Goal: Navigation & Orientation: Find specific page/section

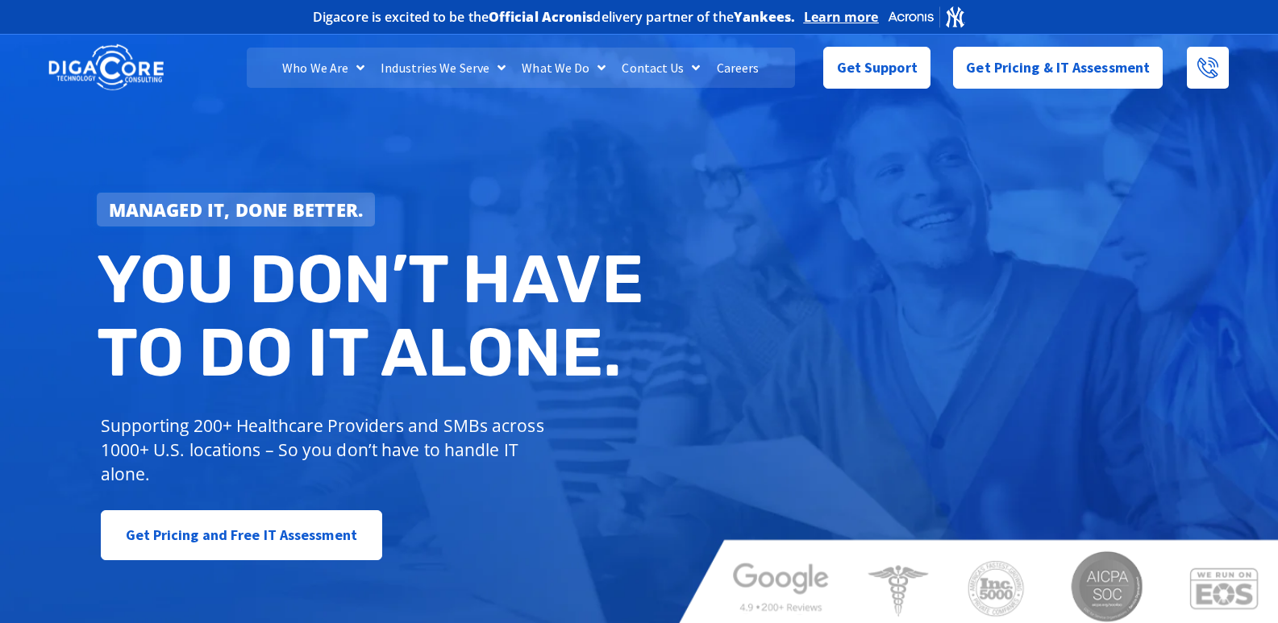
scroll to position [7404, 0]
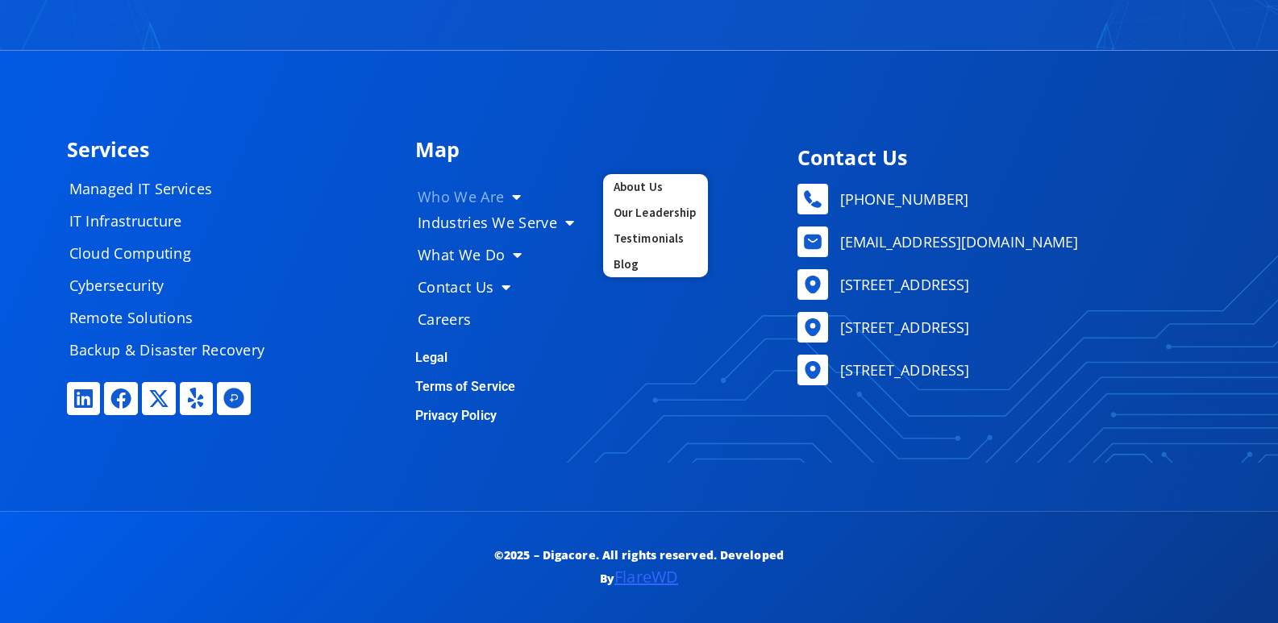
click at [502, 190] on link "Who We Are" at bounding box center [503, 197] width 202 height 32
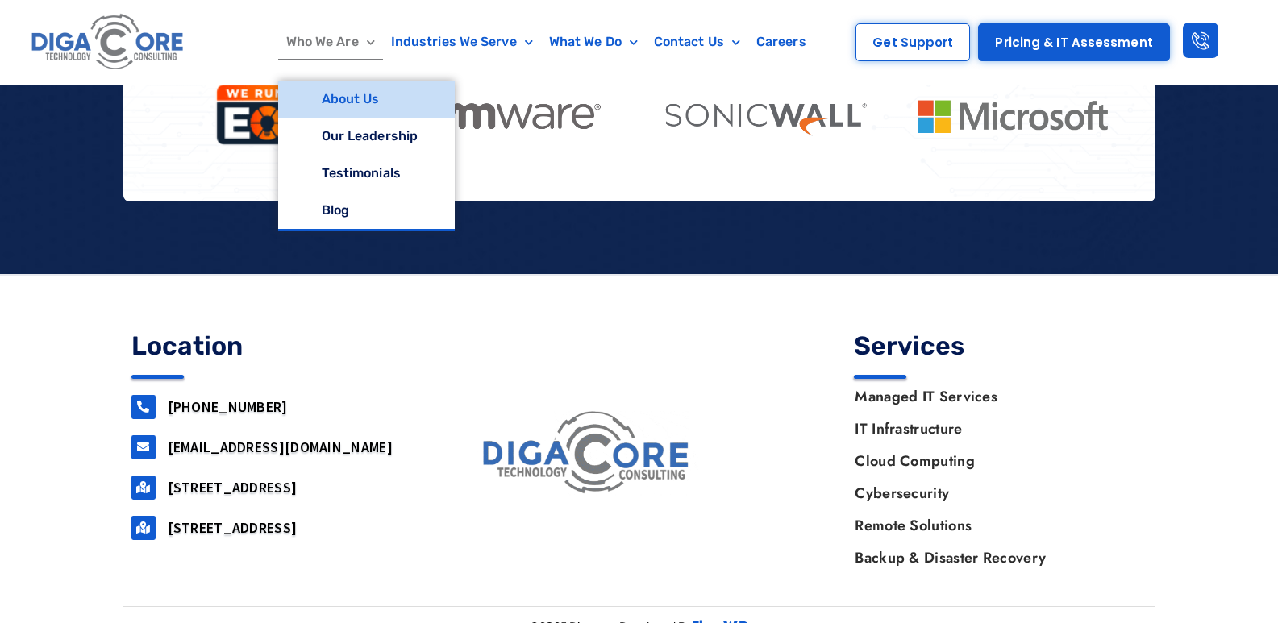
scroll to position [2171, 0]
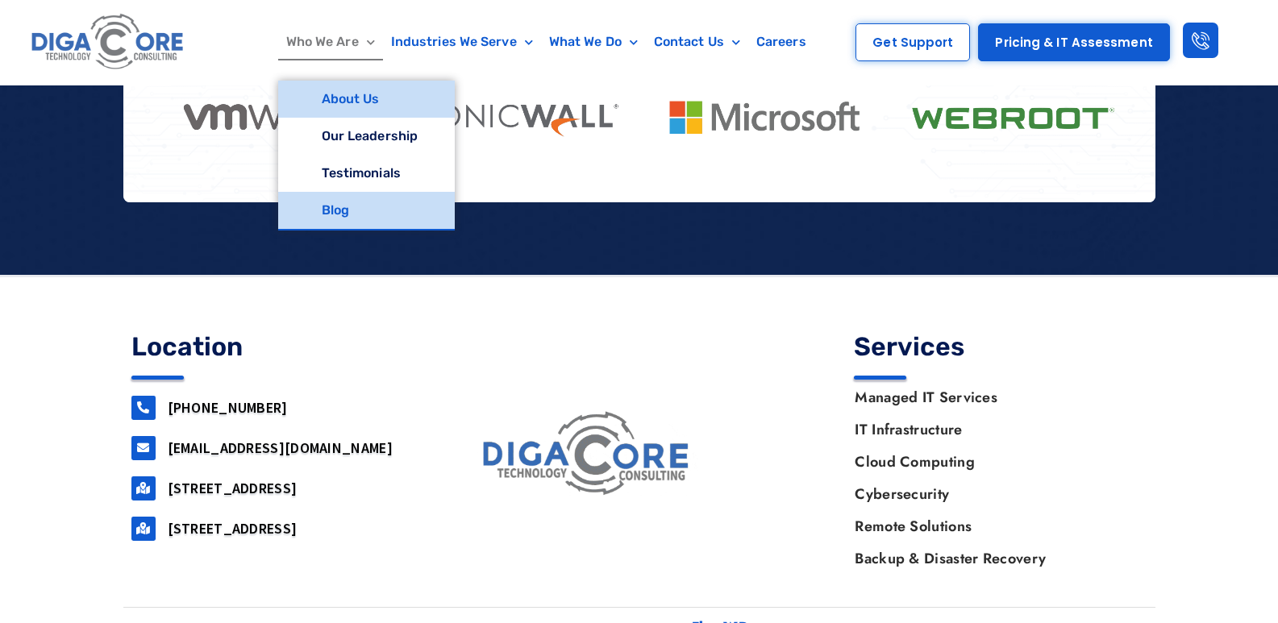
click at [346, 202] on link "Blog" at bounding box center [366, 210] width 177 height 37
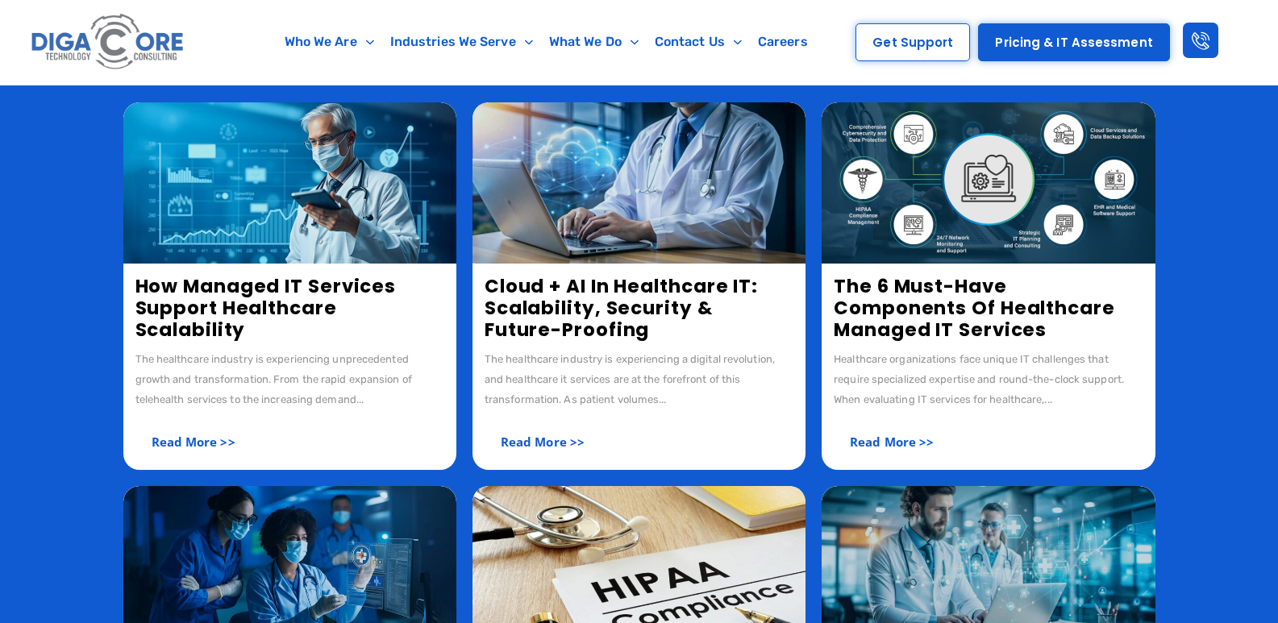
scroll to position [564, 0]
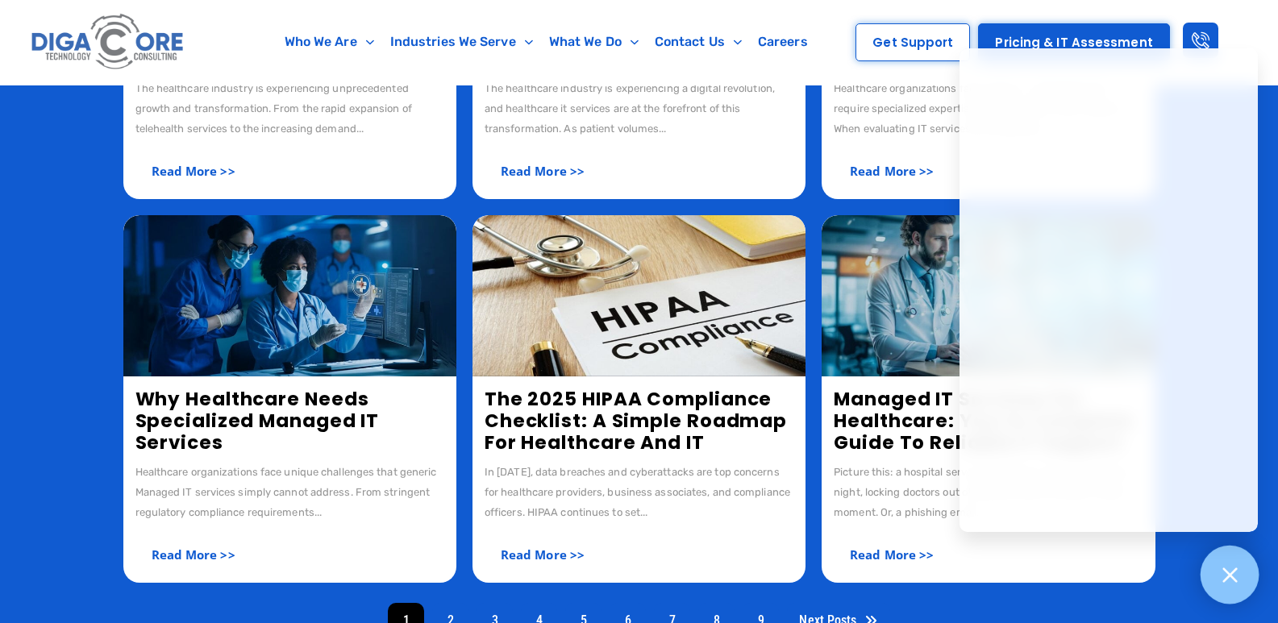
click at [1226, 578] on icon at bounding box center [1229, 575] width 15 height 15
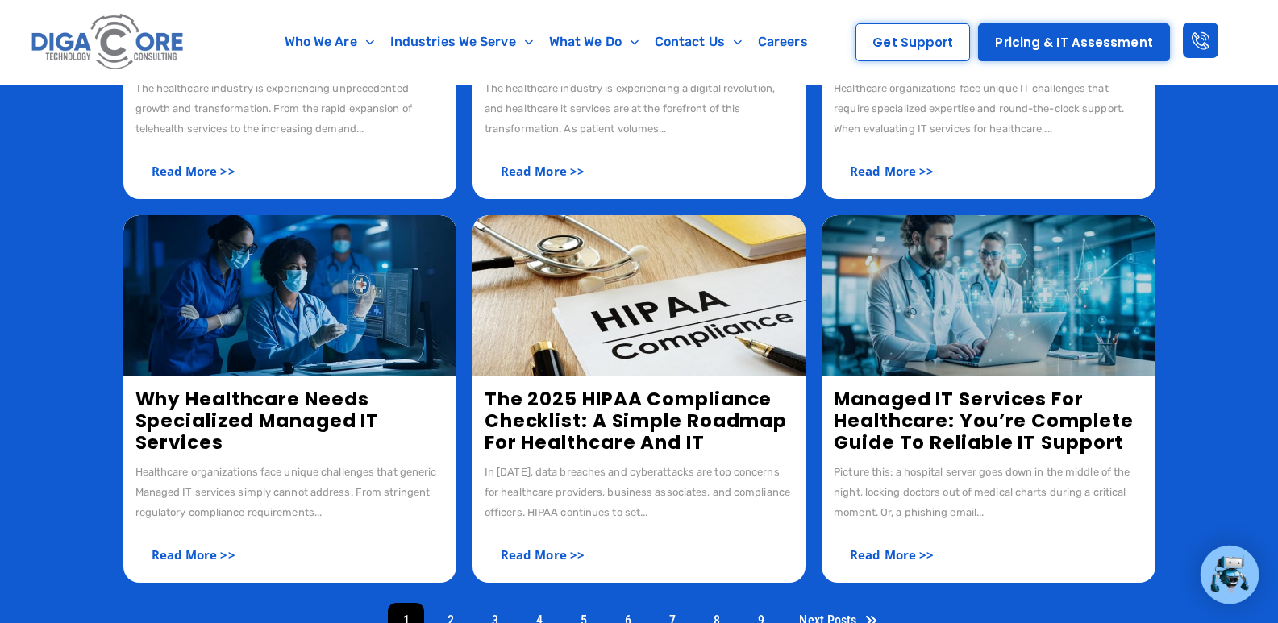
scroll to position [160, 0]
